Goal: Information Seeking & Learning: Learn about a topic

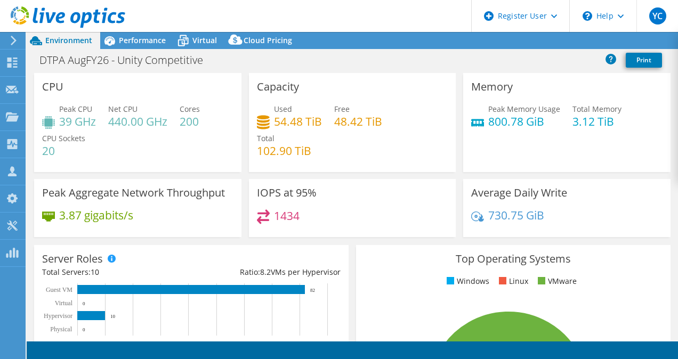
select select "USD"
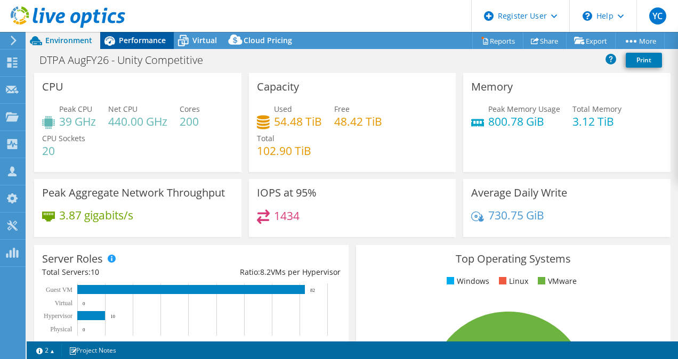
click at [158, 38] on span "Performance" at bounding box center [142, 40] width 47 height 10
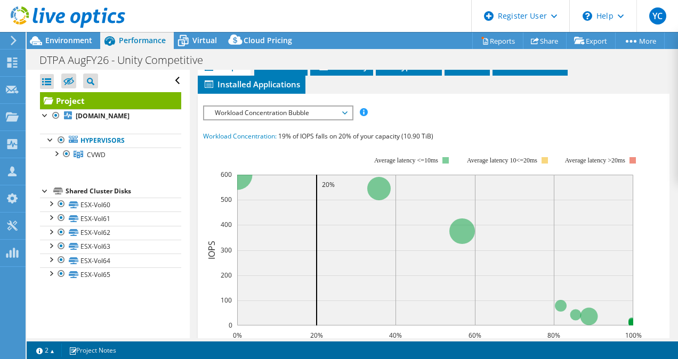
scroll to position [307, 0]
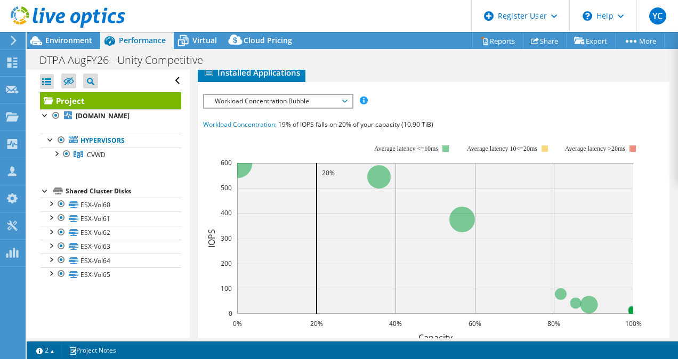
click at [343, 108] on span "Workload Concentration Bubble" at bounding box center [278, 101] width 137 height 13
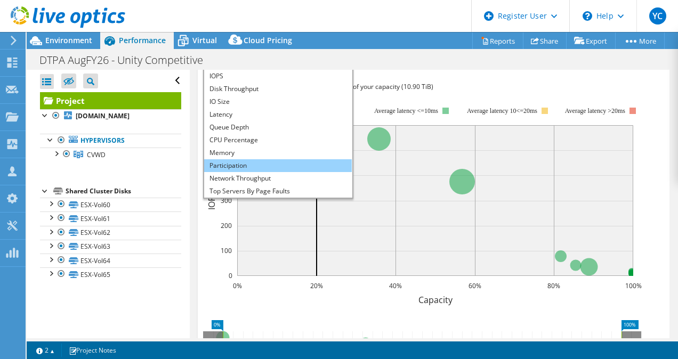
scroll to position [38, 0]
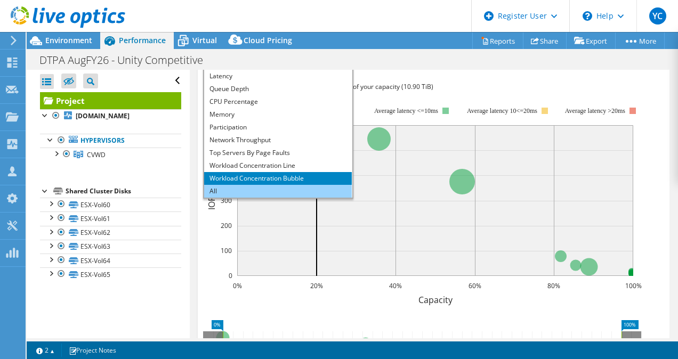
click at [274, 198] on li "All" at bounding box center [278, 191] width 148 height 13
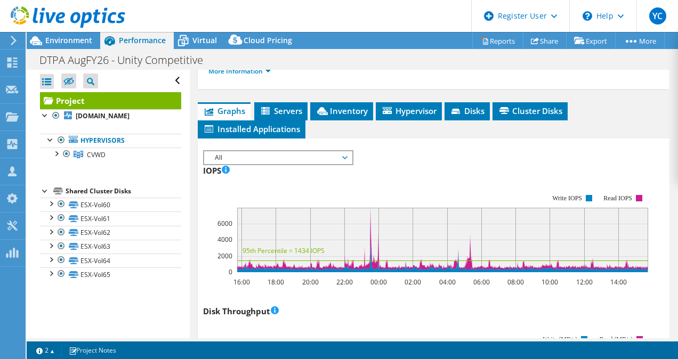
scroll to position [251, 0]
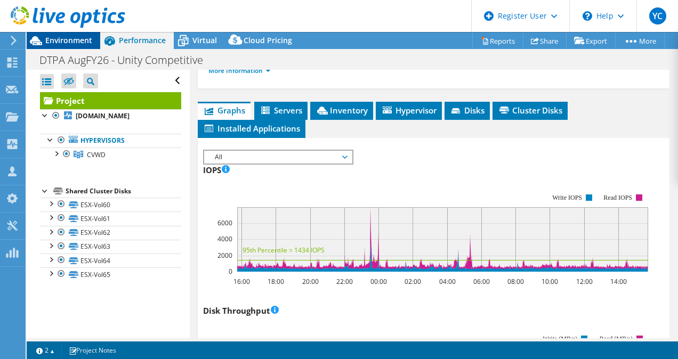
click at [77, 44] on span "Environment" at bounding box center [68, 40] width 47 height 10
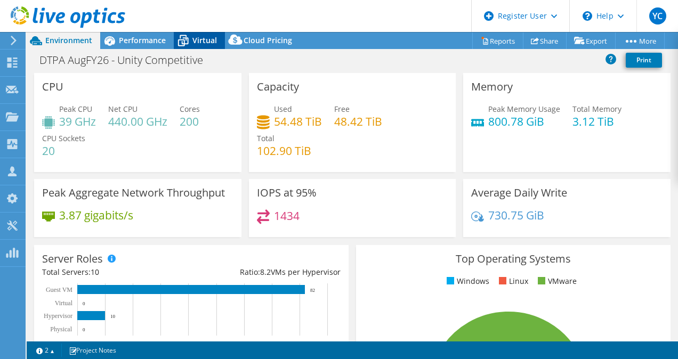
click at [196, 37] on span "Virtual" at bounding box center [204, 40] width 25 height 10
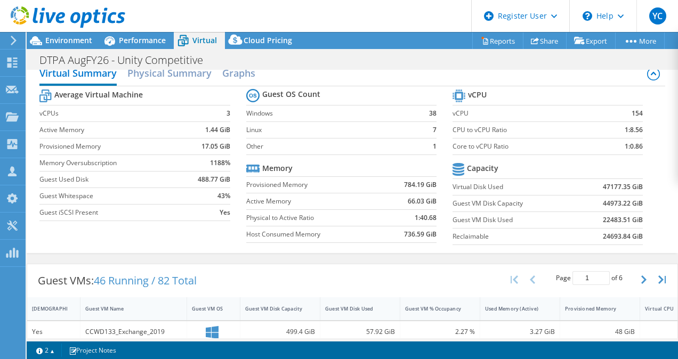
scroll to position [0, 0]
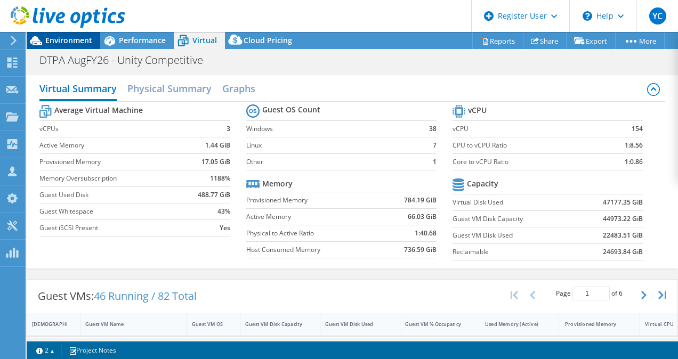
click at [69, 44] on span "Environment" at bounding box center [68, 40] width 47 height 10
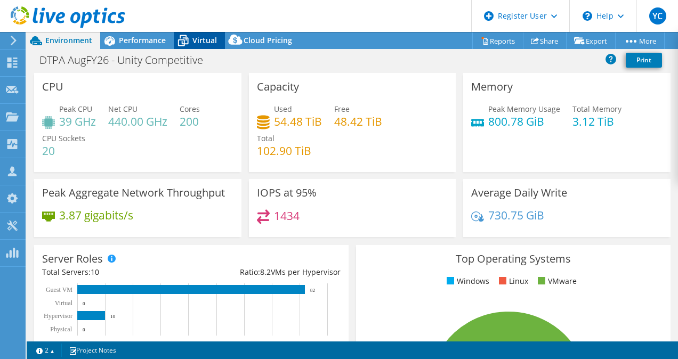
click at [194, 35] on span "Virtual" at bounding box center [204, 40] width 25 height 10
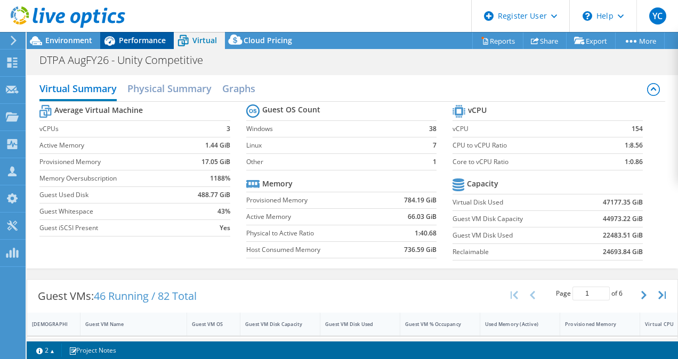
click at [149, 45] on span "Performance" at bounding box center [142, 40] width 47 height 10
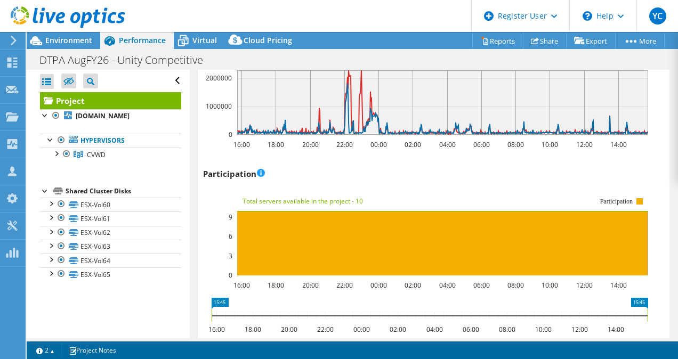
scroll to position [1375, 0]
